Goal: Navigation & Orientation: Find specific page/section

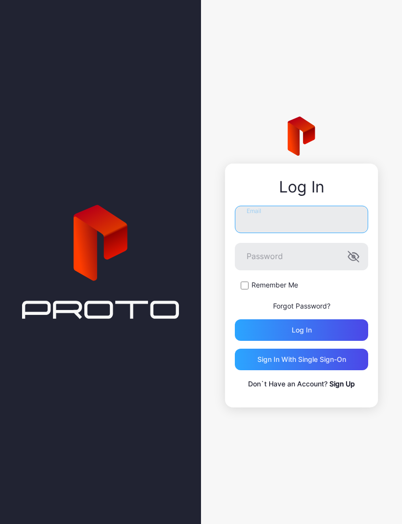
click at [326, 223] on input "Email" at bounding box center [301, 219] width 133 height 27
type input "**********"
click at [301, 330] on button "Log in" at bounding box center [301, 331] width 133 height 22
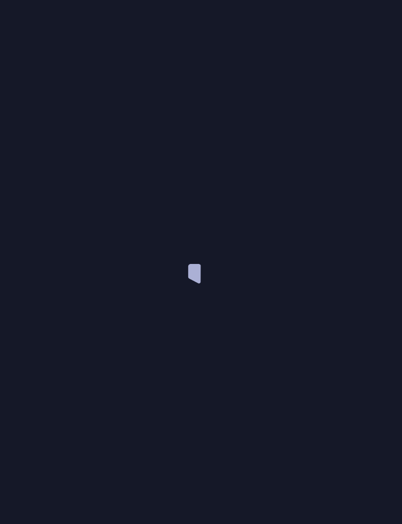
click at [332, 332] on div at bounding box center [201, 262] width 402 height 524
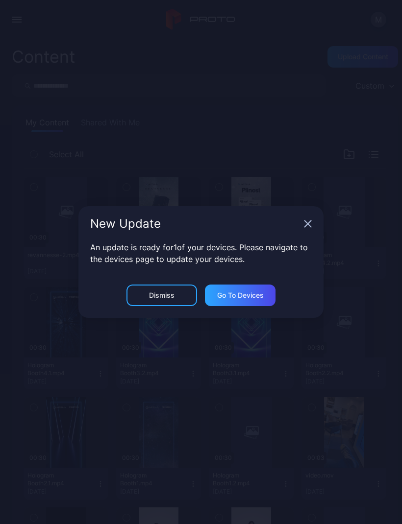
click at [255, 292] on div "Go to devices" at bounding box center [240, 296] width 47 height 8
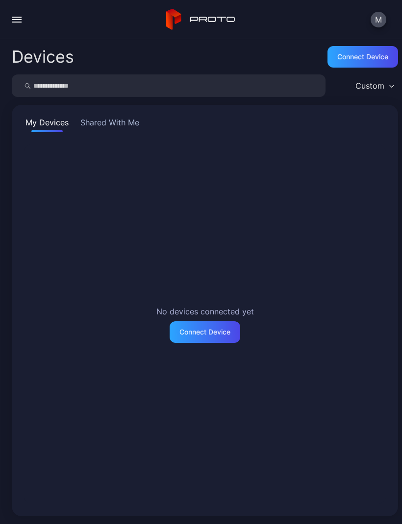
click at [106, 131] on button "Shared With Me" at bounding box center [109, 125] width 63 height 16
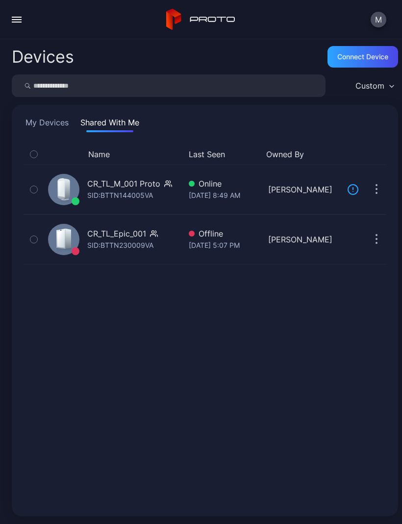
click at [245, 195] on div "[DATE] 8:49 AM" at bounding box center [224, 196] width 71 height 12
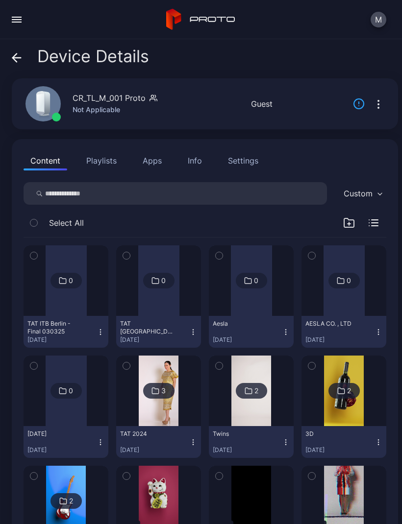
click at [99, 170] on button "Playlists" at bounding box center [101, 161] width 44 height 20
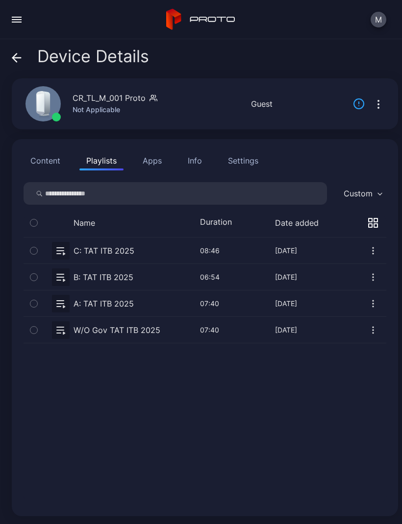
click at [152, 163] on button "Apps" at bounding box center [152, 161] width 33 height 20
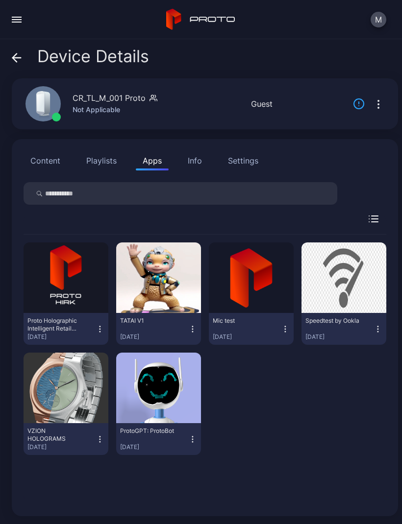
click at [37, 162] on button "Content" at bounding box center [46, 161] width 44 height 20
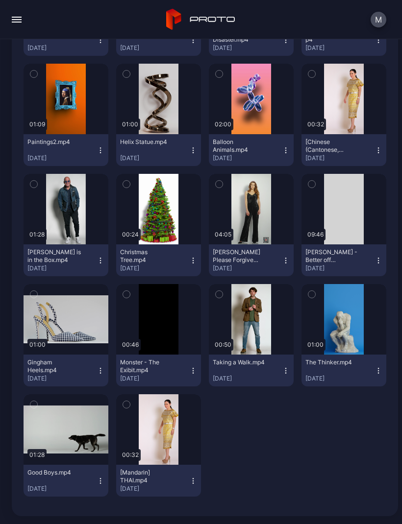
scroll to position [1616, 0]
click at [382, 149] on button "[Chinese (Cantonese, Traditional)] THAI.mp4 [DATE]" at bounding box center [343, 150] width 85 height 32
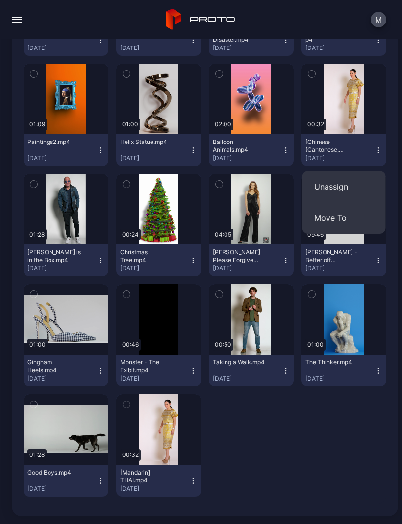
click at [362, 116] on button "button" at bounding box center [343, 99] width 85 height 71
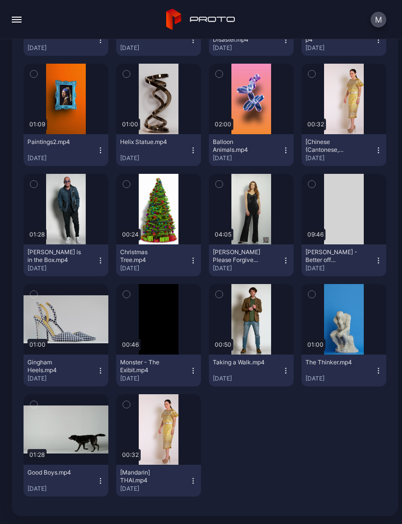
click at [377, 144] on button "[Chinese (Cantonese, Traditional)] THAI.mp4 [DATE]" at bounding box center [343, 150] width 85 height 32
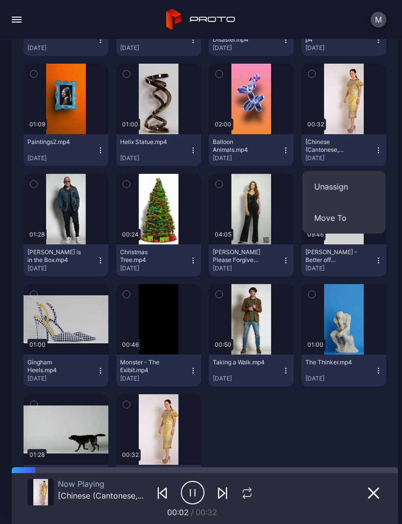
click at [23, 26] on button "button" at bounding box center [17, 20] width 20 height 20
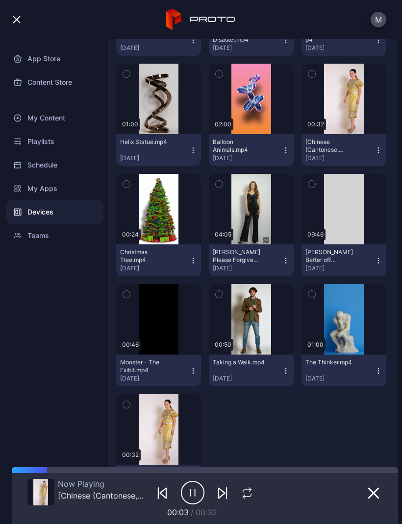
click at [30, 122] on div "My Content" at bounding box center [55, 118] width 98 height 24
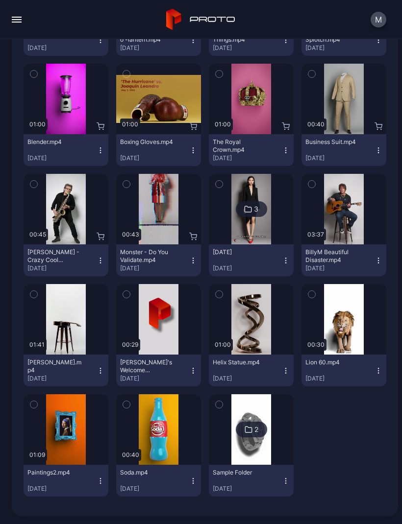
scroll to position [3201, 0]
click at [19, 22] on div "button" at bounding box center [17, 22] width 10 height 1
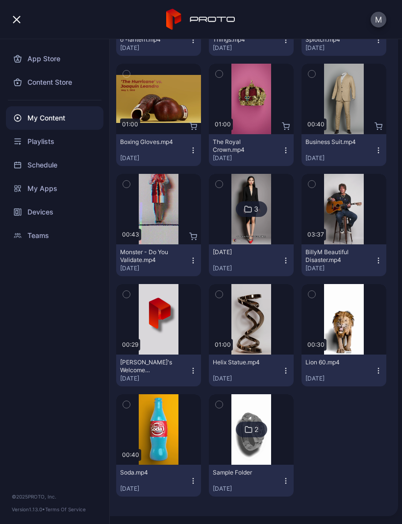
click at [22, 144] on div "Playlists" at bounding box center [55, 142] width 98 height 24
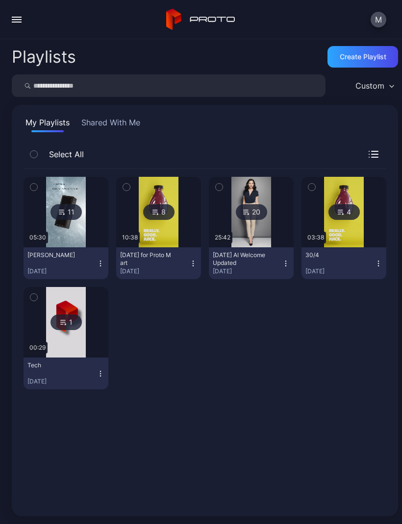
click at [98, 128] on button "Shared With Me" at bounding box center [110, 125] width 63 height 16
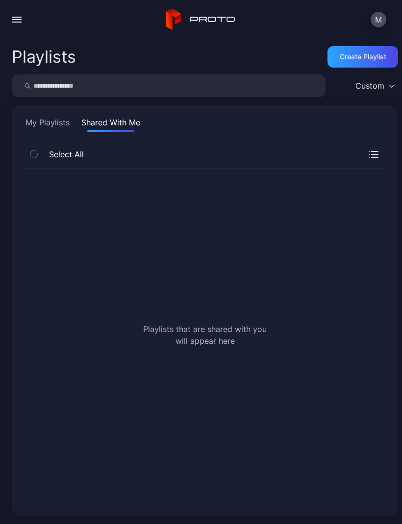
click at [40, 125] on button "My Playlists" at bounding box center [48, 125] width 48 height 16
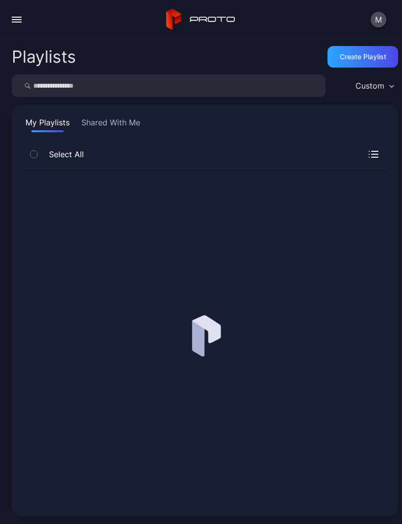
click at [21, 17] on div "button" at bounding box center [17, 17] width 10 height 1
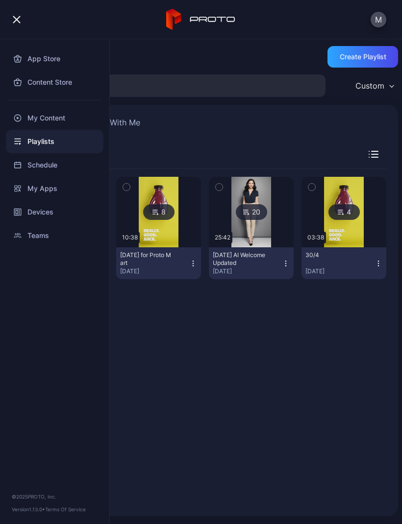
click at [31, 207] on div "Devices" at bounding box center [55, 212] width 98 height 24
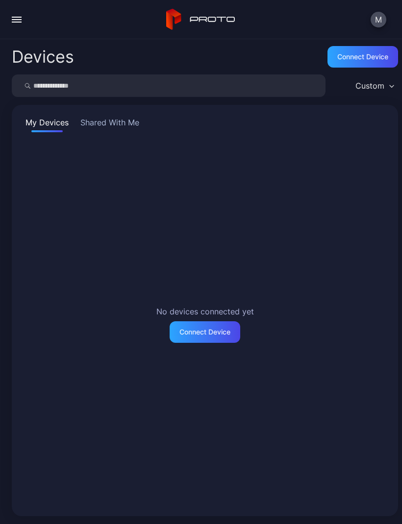
click at [106, 130] on button "Shared With Me" at bounding box center [109, 125] width 63 height 16
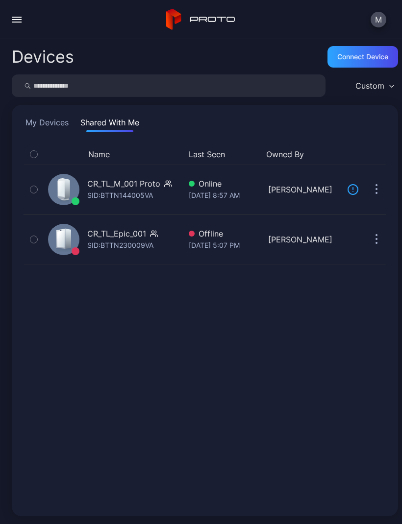
click at [251, 194] on div "[DATE] 8:57 AM" at bounding box center [224, 196] width 71 height 12
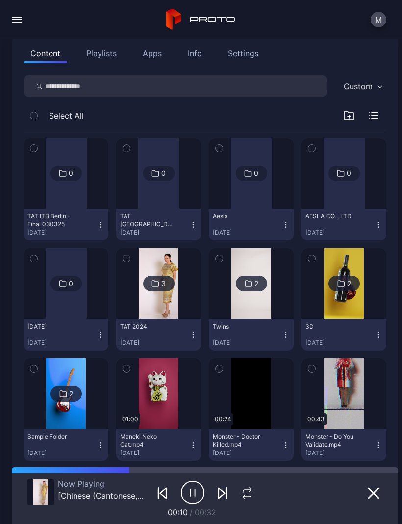
scroll to position [111, 0]
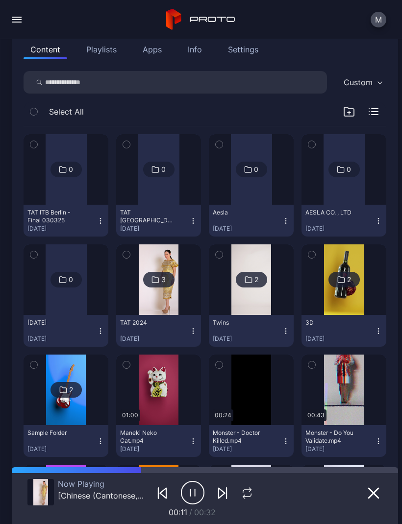
click at [191, 329] on icon "button" at bounding box center [193, 331] width 8 height 8
